Goal: Contribute content: Contribute content

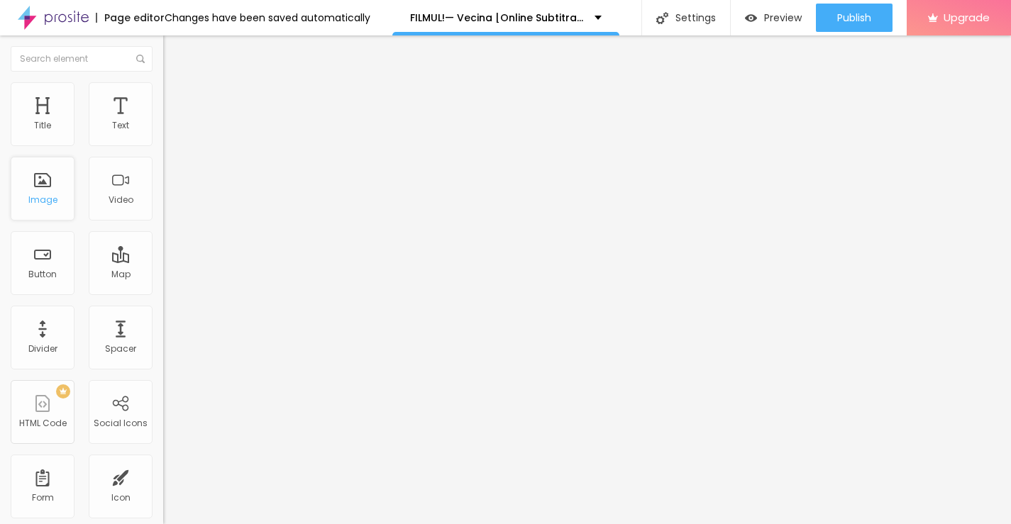
click at [45, 195] on div "Image" at bounding box center [42, 200] width 29 height 10
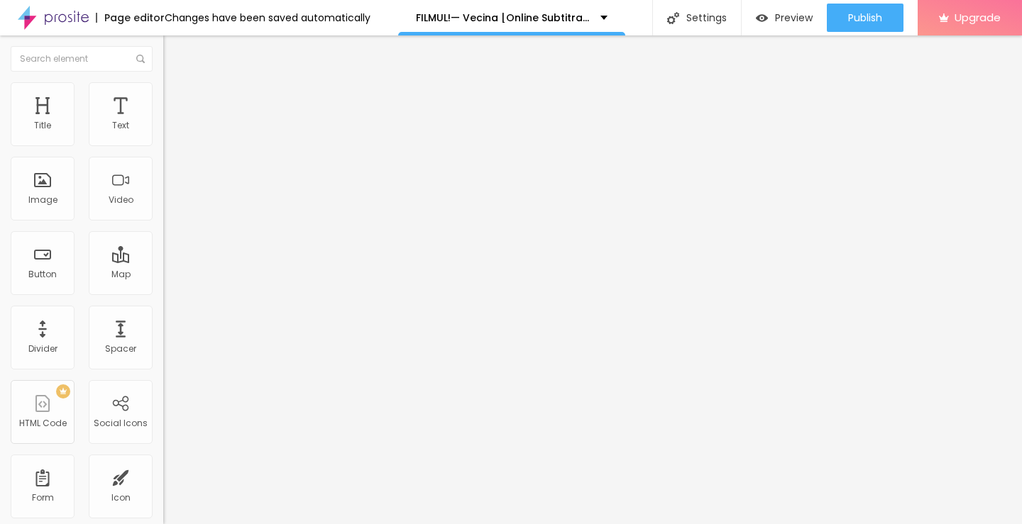
click at [163, 122] on span "Add image" at bounding box center [192, 116] width 58 height 12
click at [163, 291] on input "https://" at bounding box center [248, 284] width 170 height 14
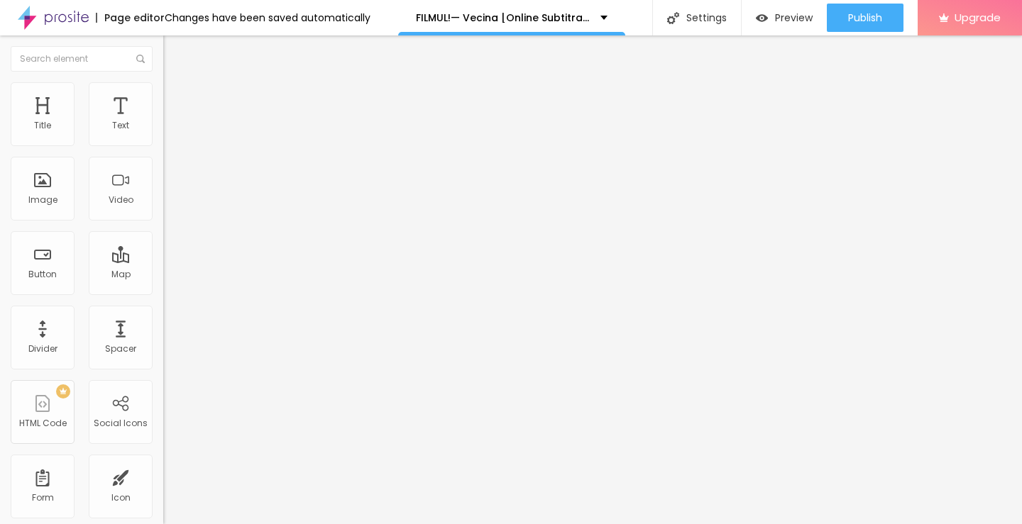
paste input "[DOMAIN_NAME]/ro/movie/1545859/vecina-albobe"
type input "[URL][DOMAIN_NAME]"
click at [163, 222] on span "Original" at bounding box center [180, 216] width 34 height 12
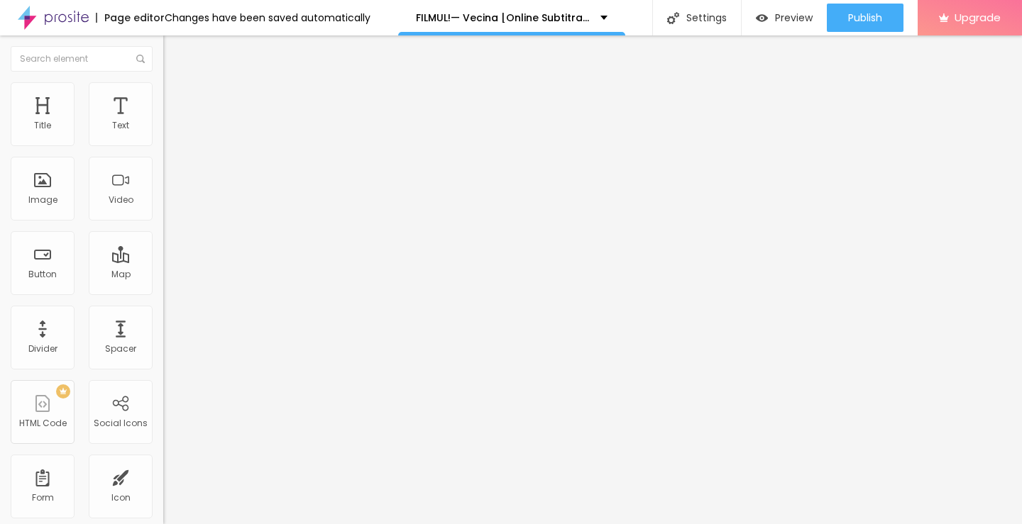
click at [163, 248] on span "Square" at bounding box center [179, 242] width 32 height 12
click at [163, 239] on span "Default" at bounding box center [178, 233] width 31 height 12
click at [163, 229] on div "Cinema 16:9" at bounding box center [244, 225] width 163 height 9
click at [163, 260] on div "Original" at bounding box center [244, 255] width 163 height 9
click at [239, 119] on img at bounding box center [243, 115] width 9 height 9
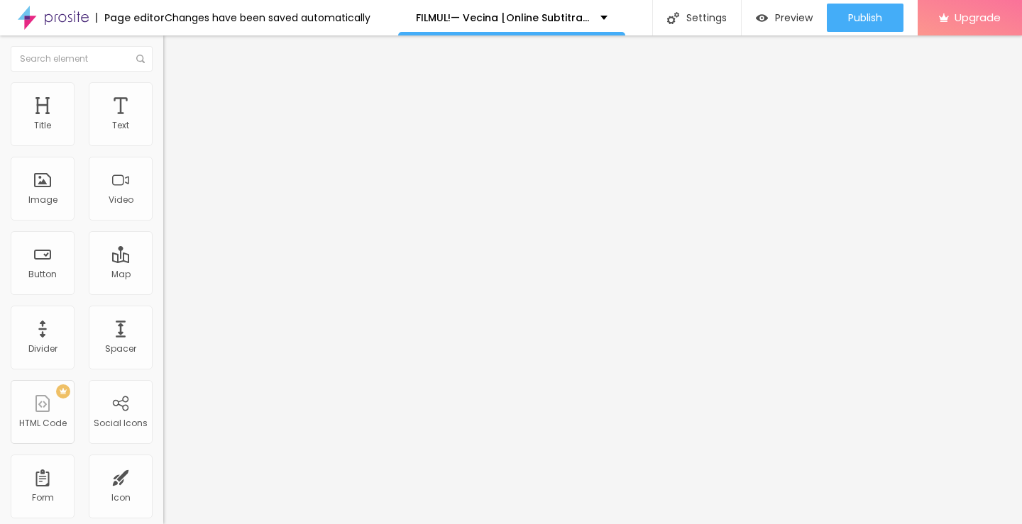
click at [163, 122] on span "Add image" at bounding box center [192, 116] width 58 height 12
click at [163, 248] on span "Square" at bounding box center [179, 242] width 32 height 12
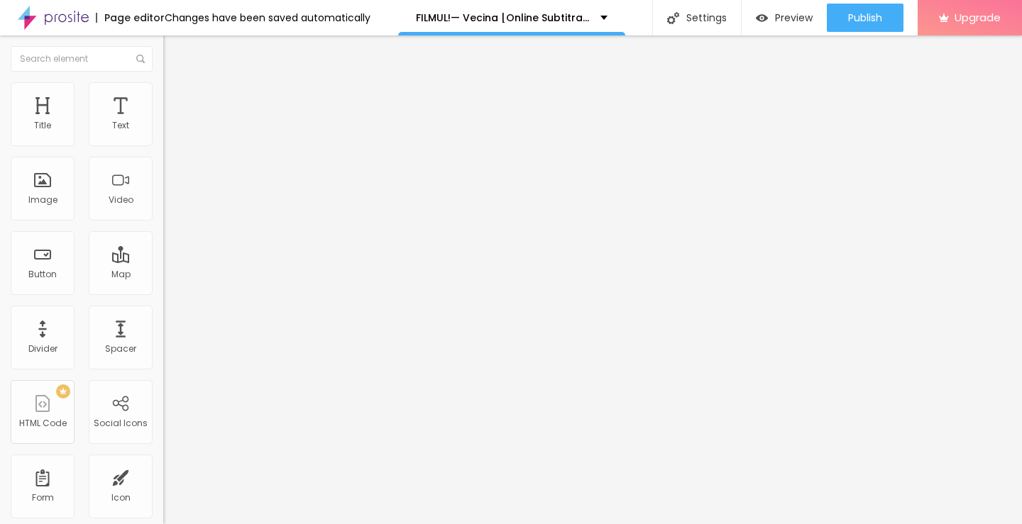
click at [239, 122] on span at bounding box center [243, 116] width 9 height 12
click at [163, 122] on span "Add image" at bounding box center [192, 116] width 58 height 12
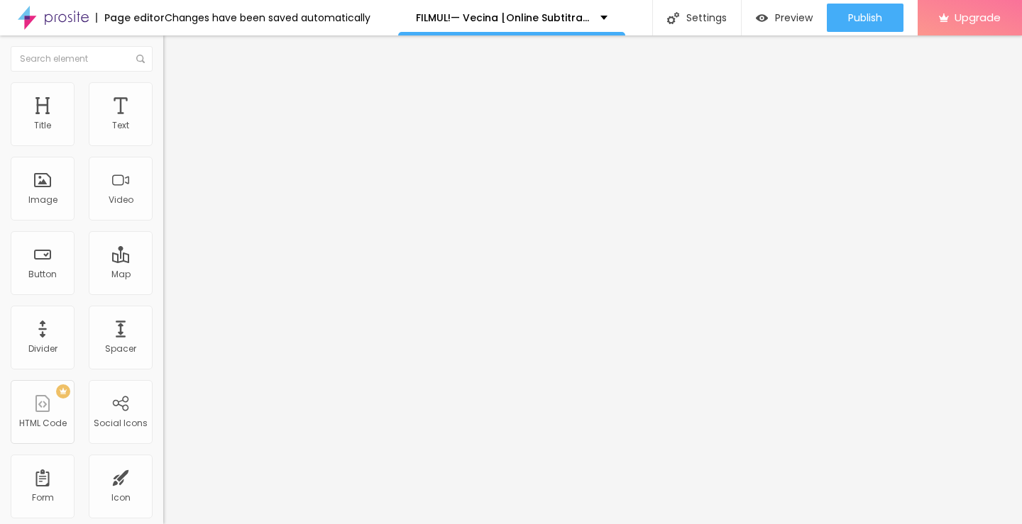
click at [163, 261] on span "Original" at bounding box center [180, 255] width 34 height 12
click at [239, 119] on img at bounding box center [243, 115] width 9 height 9
click at [163, 122] on span "Add image" at bounding box center [192, 116] width 58 height 12
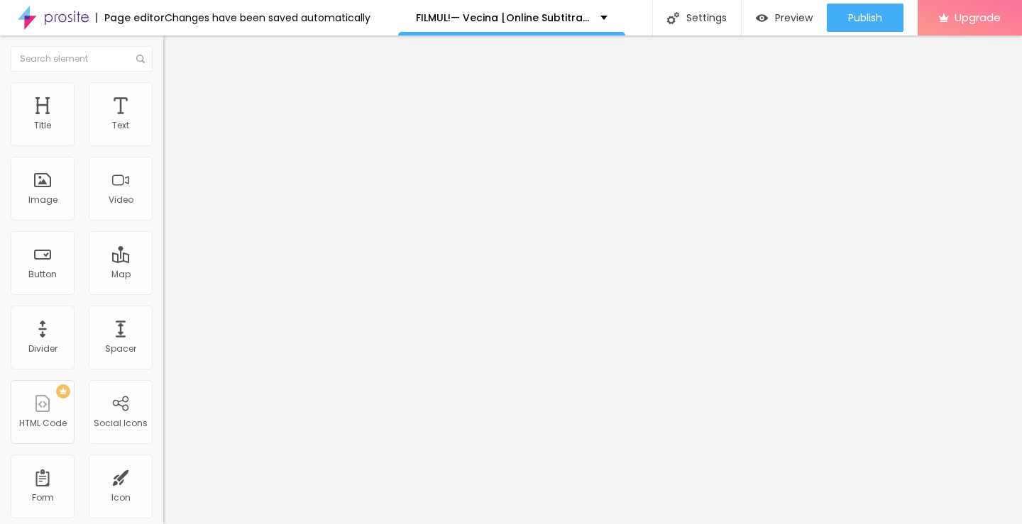
click at [163, 248] on span "Square" at bounding box center [179, 242] width 32 height 12
click at [163, 238] on div "Default 4:3" at bounding box center [244, 233] width 163 height 9
click at [163, 231] on span "Cinema" at bounding box center [180, 225] width 35 height 12
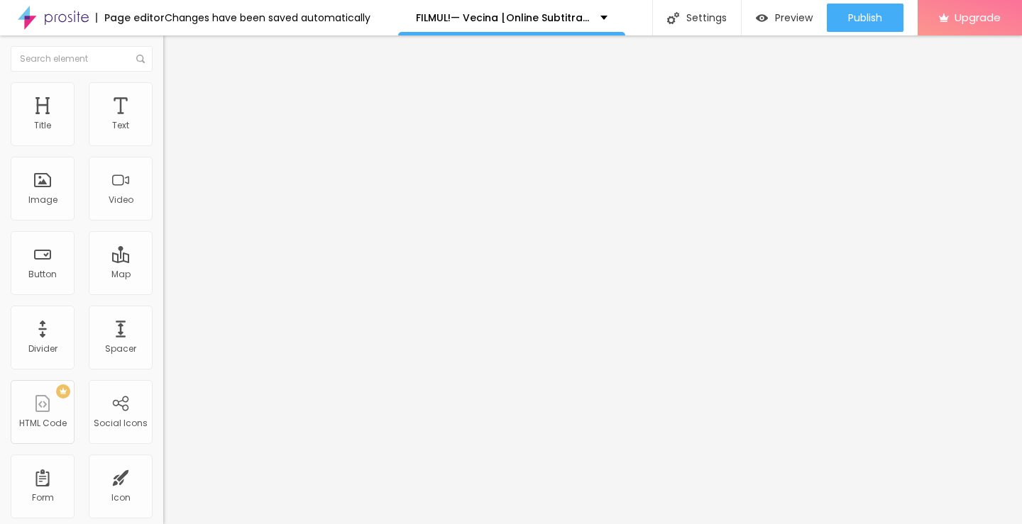
click at [163, 243] on div "Default 4:3" at bounding box center [244, 238] width 163 height 9
click at [163, 231] on span "Cinema" at bounding box center [180, 225] width 35 height 12
click at [174, 50] on img "button" at bounding box center [179, 51] width 11 height 11
click at [174, 55] on img "button" at bounding box center [179, 51] width 11 height 11
click at [163, 133] on input "Click me" at bounding box center [248, 126] width 170 height 14
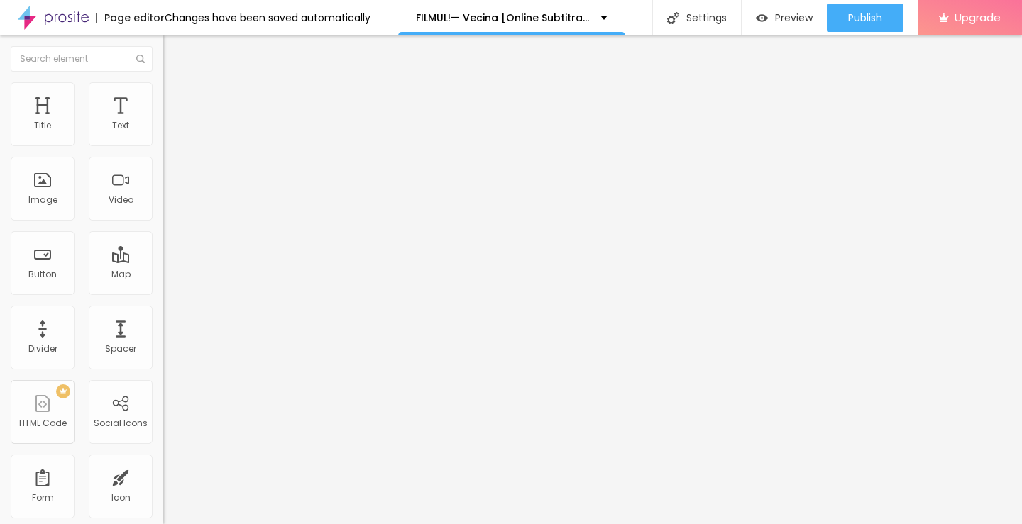
paste input "Vezi film acum »▶️ Vecina (2025) film complet online calitate HD în română"
type input "Vezi film acum »▶️ Vecina (2025) film complet online calitate HD în română"
click at [163, 292] on input "https://" at bounding box center [248, 285] width 170 height 14
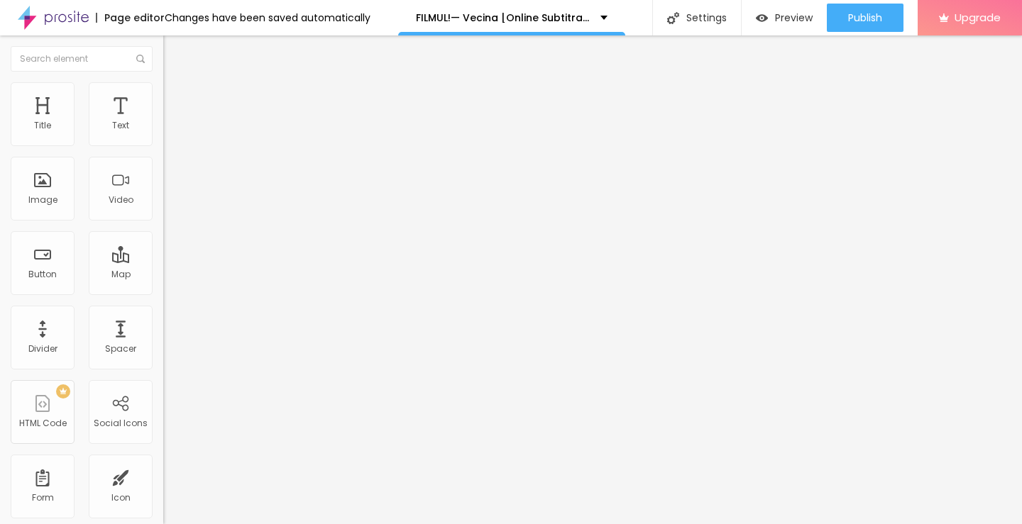
type input "[URL][DOMAIN_NAME]"
click at [163, 292] on input "[URL][DOMAIN_NAME]" at bounding box center [248, 285] width 170 height 14
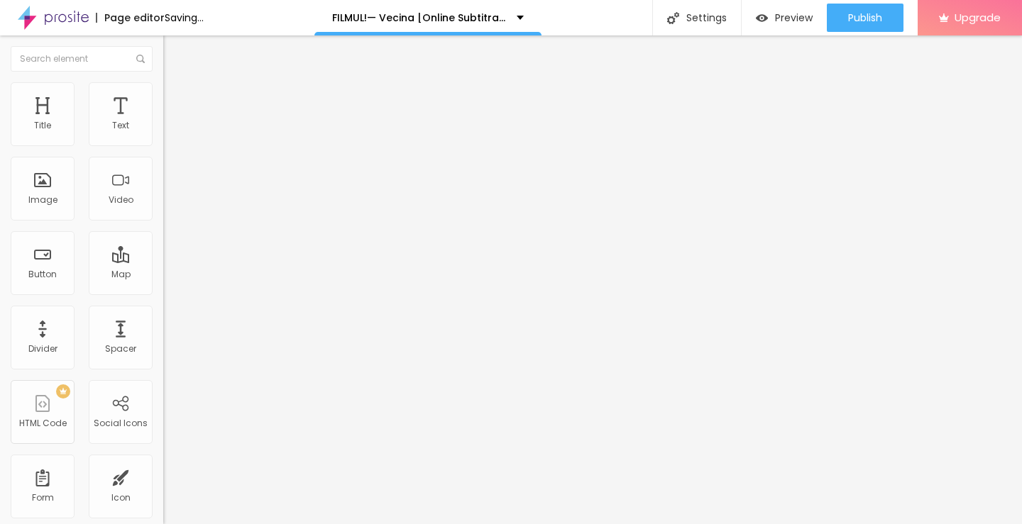
scroll to position [0, 109]
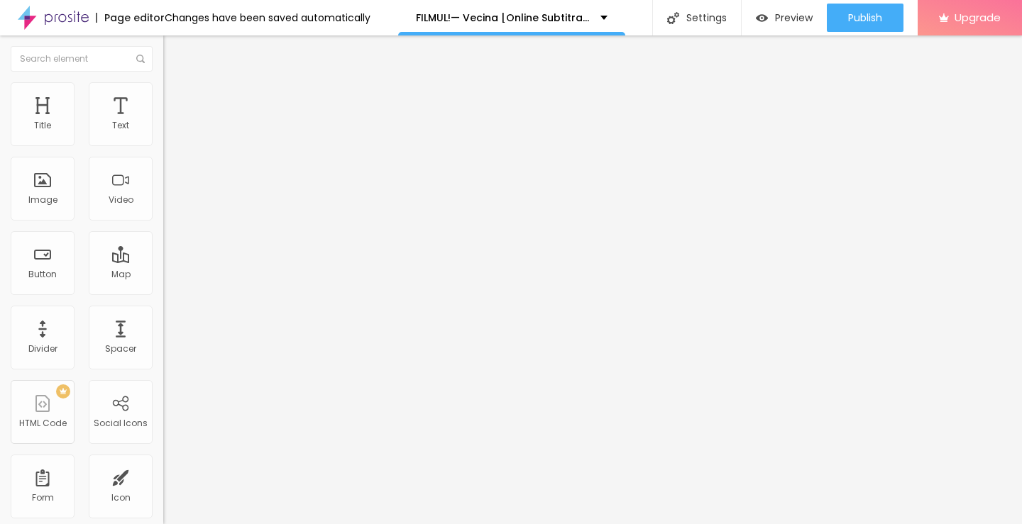
click at [174, 51] on img "button" at bounding box center [179, 51] width 11 height 11
click at [163, 170] on img at bounding box center [168, 165] width 10 height 10
click at [163, 133] on input "Click me" at bounding box center [248, 126] width 170 height 14
paste input "Descarcă filmul complet »▶️ Vecina (2025) Film cu subtitrare în română HD"
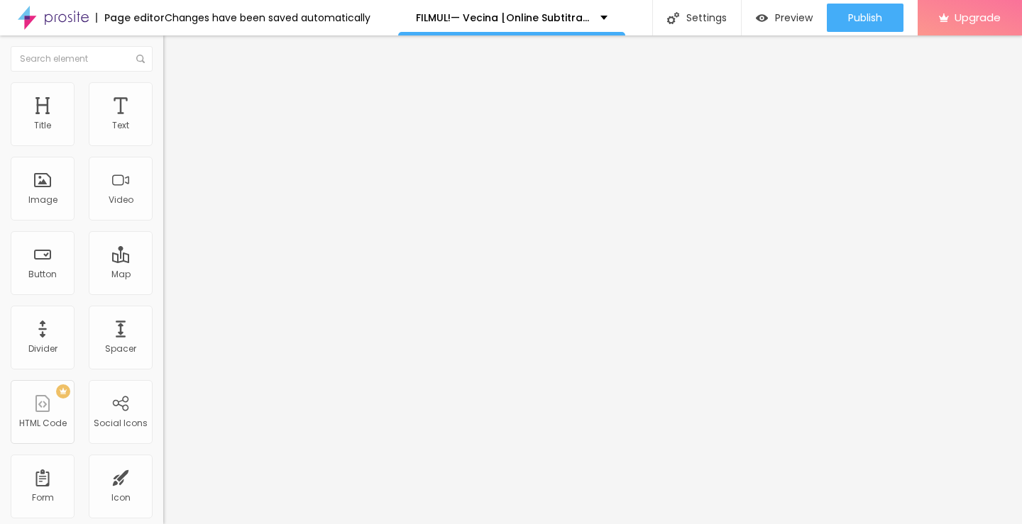
scroll to position [0, 194]
type input "Descarcă filmul complet »▶️ Vecina (2025) Film cu subtitrare în română HD"
click at [163, 292] on input "https://" at bounding box center [248, 285] width 170 height 14
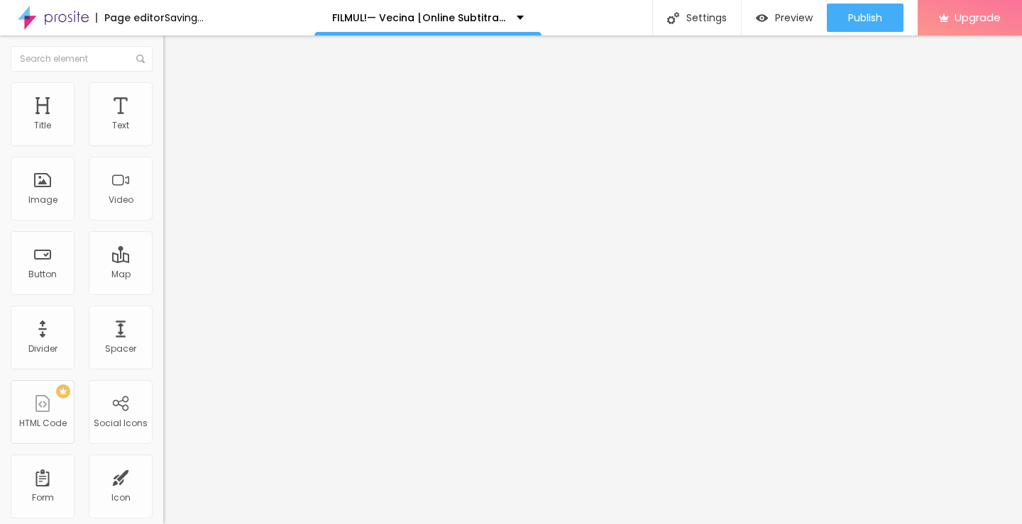
type input "[URL][DOMAIN_NAME]"
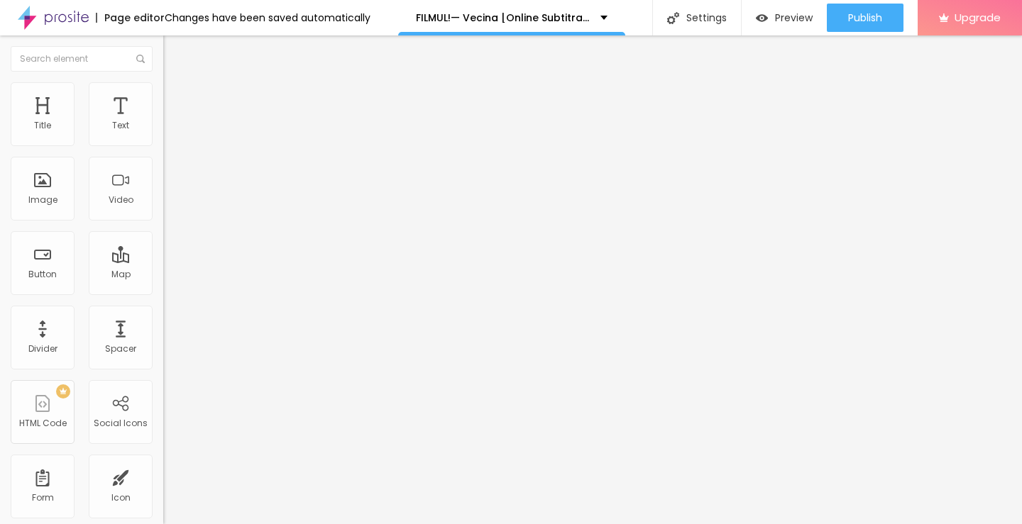
click at [163, 170] on img at bounding box center [168, 165] width 10 height 10
click at [174, 56] on img "button" at bounding box center [179, 51] width 11 height 11
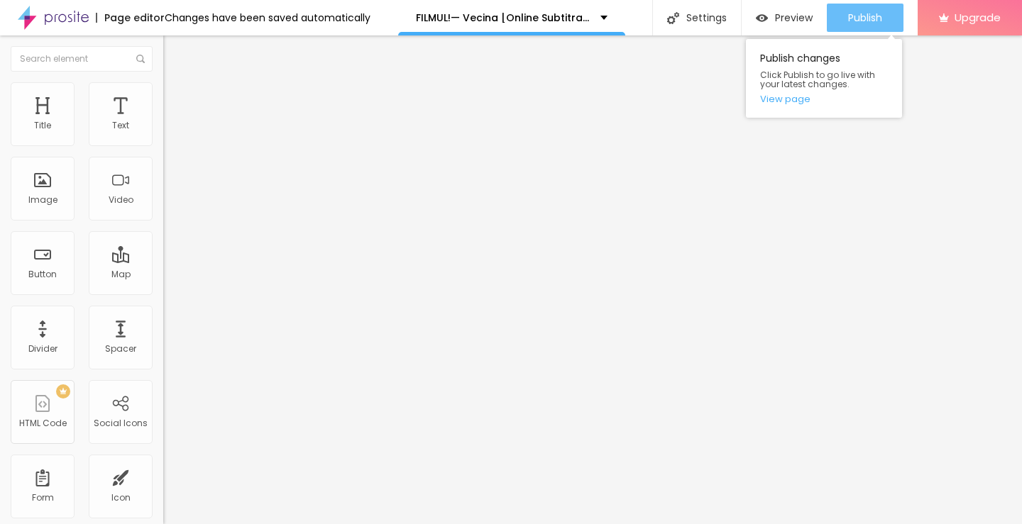
click at [869, 15] on span "Publish" at bounding box center [865, 17] width 34 height 11
click at [848, 16] on span "Publish" at bounding box center [865, 17] width 34 height 11
click at [786, 99] on link "View page" at bounding box center [824, 98] width 128 height 9
